Goal: Information Seeking & Learning: Find specific fact

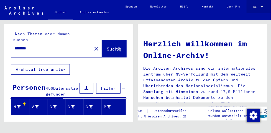
click at [263, 6] on div at bounding box center [261, 6] width 3 height 1
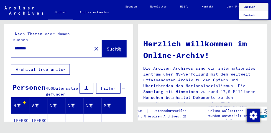
click at [252, 8] on span "English" at bounding box center [249, 7] width 12 height 4
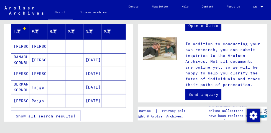
scroll to position [71, 0]
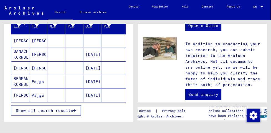
click at [73, 110] on icon "button" at bounding box center [74, 110] width 3 height 4
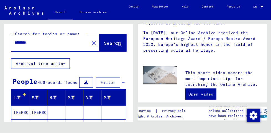
scroll to position [125, 0]
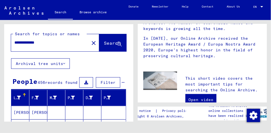
type input "**********"
click at [104, 41] on span "Search" at bounding box center [112, 43] width 17 height 6
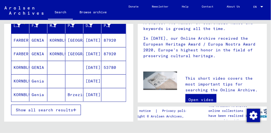
scroll to position [89, 0]
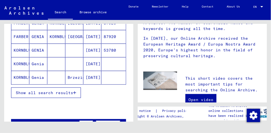
click at [70, 91] on span "Show all search results" at bounding box center [44, 92] width 57 height 5
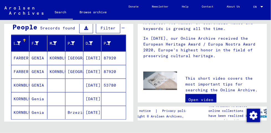
scroll to position [53, 0]
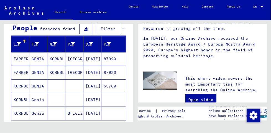
click at [38, 58] on mat-cell "GENIA" at bounding box center [38, 58] width 18 height 13
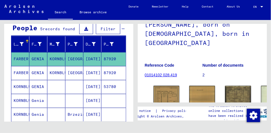
scroll to position [71, 0]
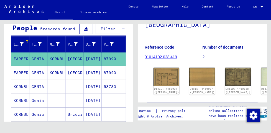
click at [39, 84] on mat-cell "GENIA" at bounding box center [38, 87] width 18 height 14
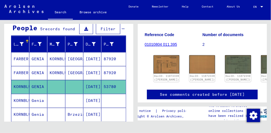
scroll to position [53, 0]
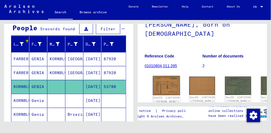
click at [163, 76] on img at bounding box center [166, 85] width 27 height 19
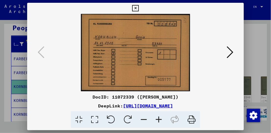
click at [229, 53] on icon at bounding box center [229, 51] width 7 height 13
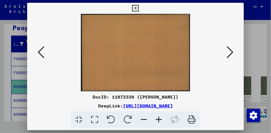
click at [229, 53] on icon at bounding box center [229, 51] width 7 height 13
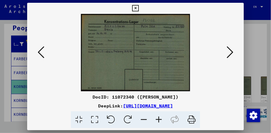
click at [229, 53] on icon at bounding box center [229, 51] width 7 height 13
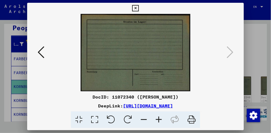
click at [42, 50] on icon at bounding box center [41, 51] width 7 height 13
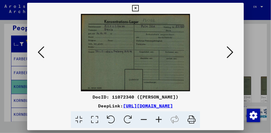
click at [231, 52] on icon at bounding box center [229, 51] width 7 height 13
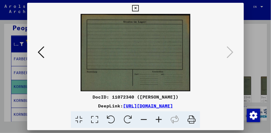
click at [133, 7] on icon at bounding box center [135, 8] width 6 height 7
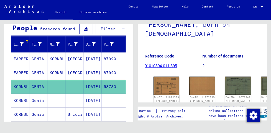
click at [38, 99] on mat-cell "Genia" at bounding box center [38, 101] width 18 height 14
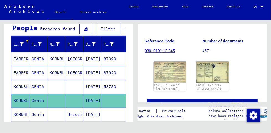
scroll to position [107, 0]
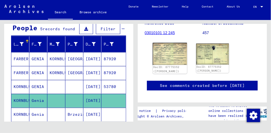
click at [166, 43] on img at bounding box center [170, 54] width 34 height 22
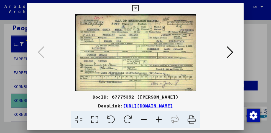
click at [230, 52] on icon at bounding box center [229, 51] width 7 height 13
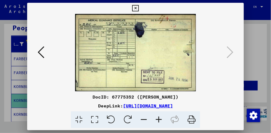
click at [42, 52] on icon at bounding box center [41, 51] width 7 height 13
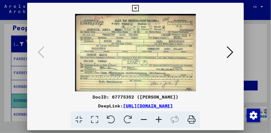
click at [229, 56] on icon at bounding box center [229, 51] width 7 height 13
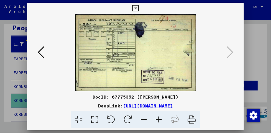
click at [42, 54] on icon at bounding box center [41, 51] width 7 height 13
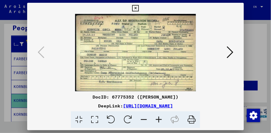
click at [145, 105] on link "[URL][DOMAIN_NAME]" at bounding box center [148, 106] width 50 height 6
drag, startPoint x: 192, startPoint y: 119, endPoint x: 50, endPoint y: 112, distance: 141.7
click at [192, 119] on icon at bounding box center [191, 119] width 17 height 17
click at [230, 54] on icon at bounding box center [229, 51] width 7 height 13
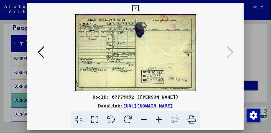
click at [133, 8] on icon at bounding box center [135, 8] width 6 height 7
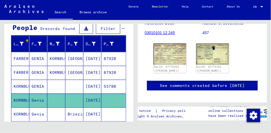
click at [35, 84] on mat-cell "GENIA" at bounding box center [38, 86] width 18 height 14
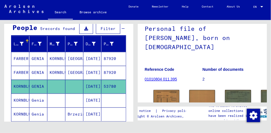
scroll to position [53, 0]
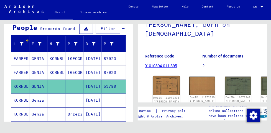
click at [164, 76] on img at bounding box center [166, 85] width 27 height 19
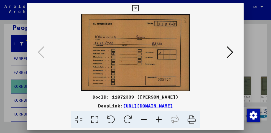
click at [228, 53] on icon at bounding box center [229, 51] width 7 height 13
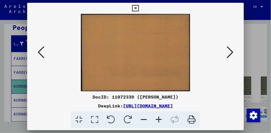
click at [228, 53] on icon at bounding box center [229, 51] width 7 height 13
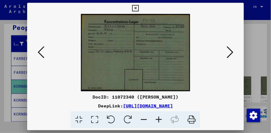
click at [228, 53] on icon at bounding box center [229, 51] width 7 height 13
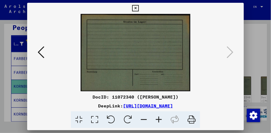
click at [40, 56] on icon at bounding box center [41, 51] width 7 height 13
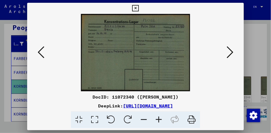
click at [134, 8] on icon at bounding box center [135, 8] width 6 height 7
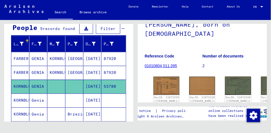
click at [37, 111] on mat-cell "Genia" at bounding box center [38, 114] width 18 height 14
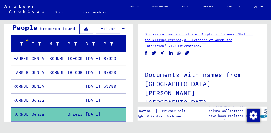
click at [173, 40] on link "3 Registrations and Files of Displaced Persons, Children and Missing Persons" at bounding box center [199, 37] width 109 height 10
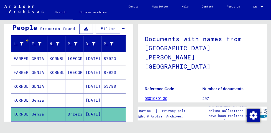
scroll to position [46, 0]
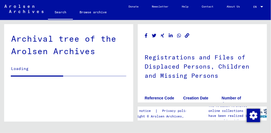
scroll to position [84, 0]
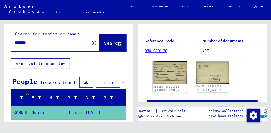
scroll to position [89, 0]
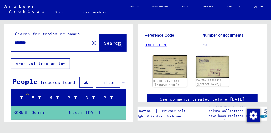
click at [172, 55] on img at bounding box center [170, 66] width 34 height 23
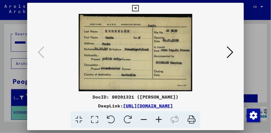
click at [231, 51] on icon at bounding box center [229, 51] width 7 height 13
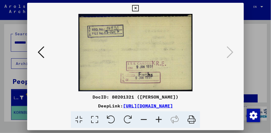
click at [40, 52] on icon at bounding box center [41, 51] width 7 height 13
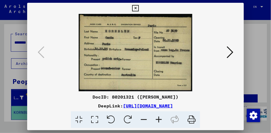
click at [202, 37] on img at bounding box center [135, 52] width 179 height 77
click at [137, 8] on icon at bounding box center [135, 8] width 6 height 7
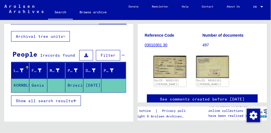
scroll to position [36, 0]
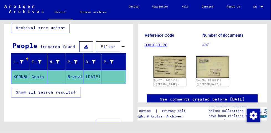
click at [74, 90] on icon "button" at bounding box center [74, 92] width 3 height 4
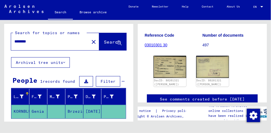
scroll to position [0, 0]
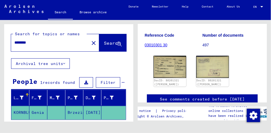
type input "**********"
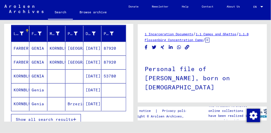
scroll to position [71, 0]
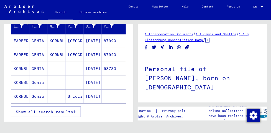
click at [40, 80] on mat-cell "Genia" at bounding box center [38, 83] width 18 height 14
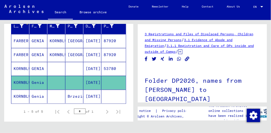
click at [187, 39] on link "3 Registrations and Files of Displaced Persons, Children and Missing Persons" at bounding box center [199, 37] width 109 height 10
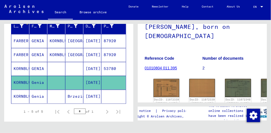
scroll to position [71, 0]
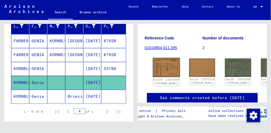
click at [161, 58] on img at bounding box center [166, 67] width 27 height 19
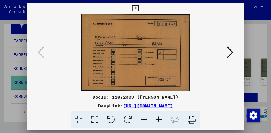
click at [227, 51] on icon at bounding box center [229, 51] width 7 height 13
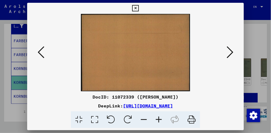
click at [39, 51] on icon at bounding box center [41, 51] width 7 height 13
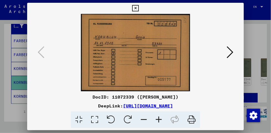
click at [210, 56] on img at bounding box center [135, 52] width 179 height 77
click at [228, 56] on icon at bounding box center [229, 51] width 7 height 13
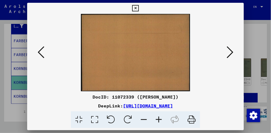
click at [228, 56] on icon at bounding box center [229, 51] width 7 height 13
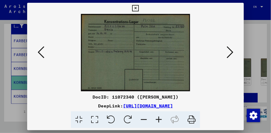
click at [233, 93] on div "DocID: 11072340 ([PERSON_NAME])" at bounding box center [135, 96] width 217 height 7
click at [227, 53] on icon at bounding box center [229, 51] width 7 height 13
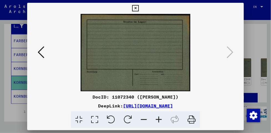
click at [43, 53] on icon at bounding box center [41, 51] width 7 height 13
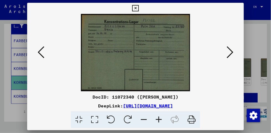
click at [259, 70] on div at bounding box center [135, 66] width 271 height 133
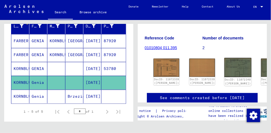
click at [224, 58] on img at bounding box center [237, 67] width 27 height 19
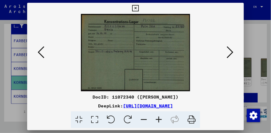
click at [211, 58] on img at bounding box center [135, 52] width 179 height 77
click at [228, 54] on icon at bounding box center [229, 51] width 7 height 13
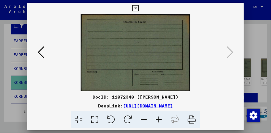
click at [42, 50] on icon at bounding box center [41, 51] width 7 height 13
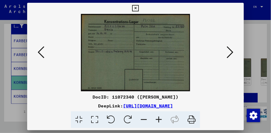
click at [42, 50] on icon at bounding box center [41, 51] width 7 height 13
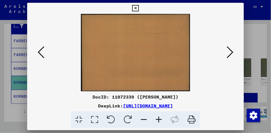
click at [40, 51] on icon at bounding box center [41, 51] width 7 height 13
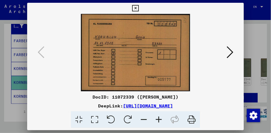
click at [134, 7] on icon at bounding box center [135, 8] width 6 height 7
